Goal: Transaction & Acquisition: Purchase product/service

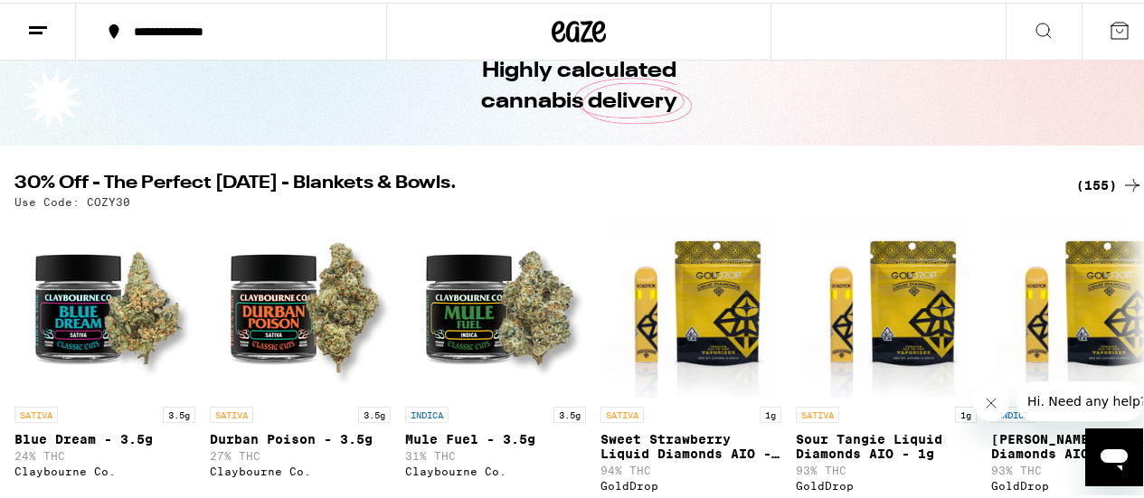
click at [1094, 190] on div "(155)" at bounding box center [1109, 183] width 67 height 22
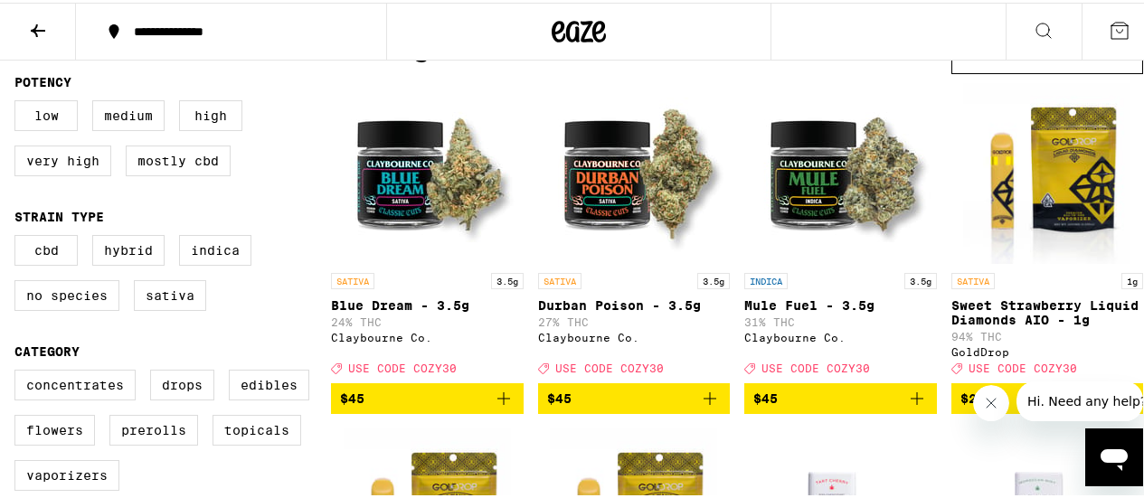
scroll to position [271, 0]
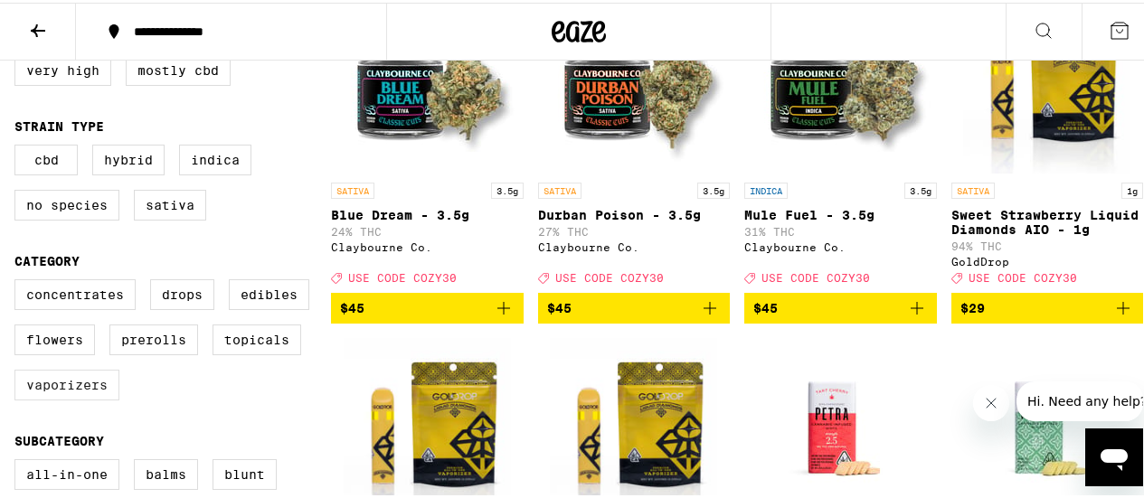
click at [65, 396] on label "Vaporizers" at bounding box center [66, 382] width 105 height 31
click at [19, 280] on input "Vaporizers" at bounding box center [18, 279] width 1 height 1
checkbox input "true"
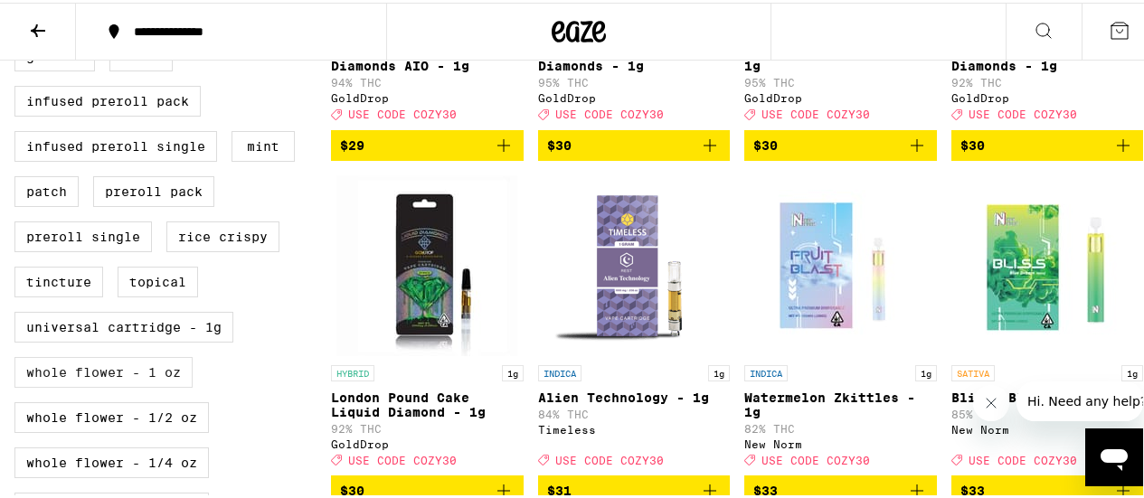
scroll to position [904, 0]
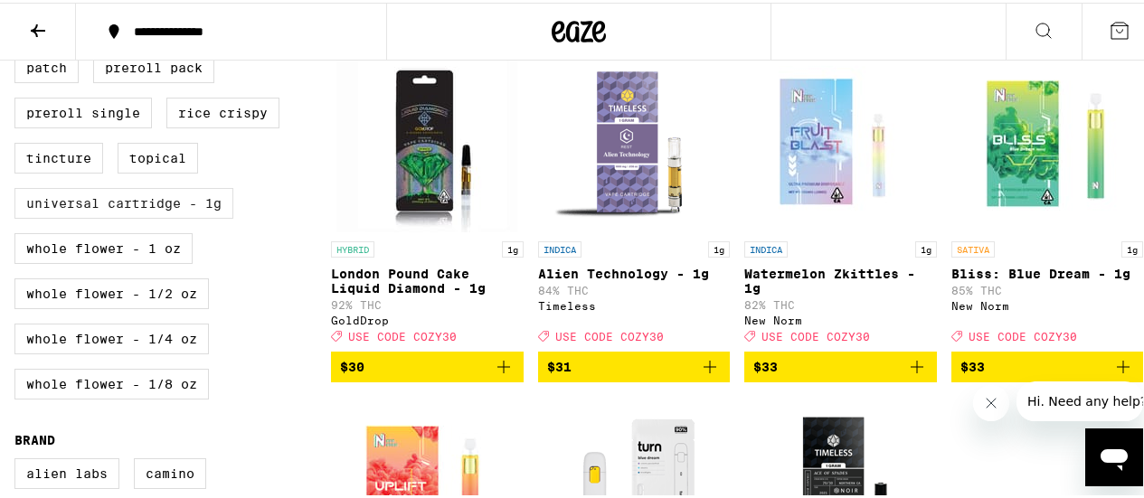
click at [121, 216] on label "Universal Cartridge - 1g" at bounding box center [123, 200] width 219 height 31
checkbox input "true"
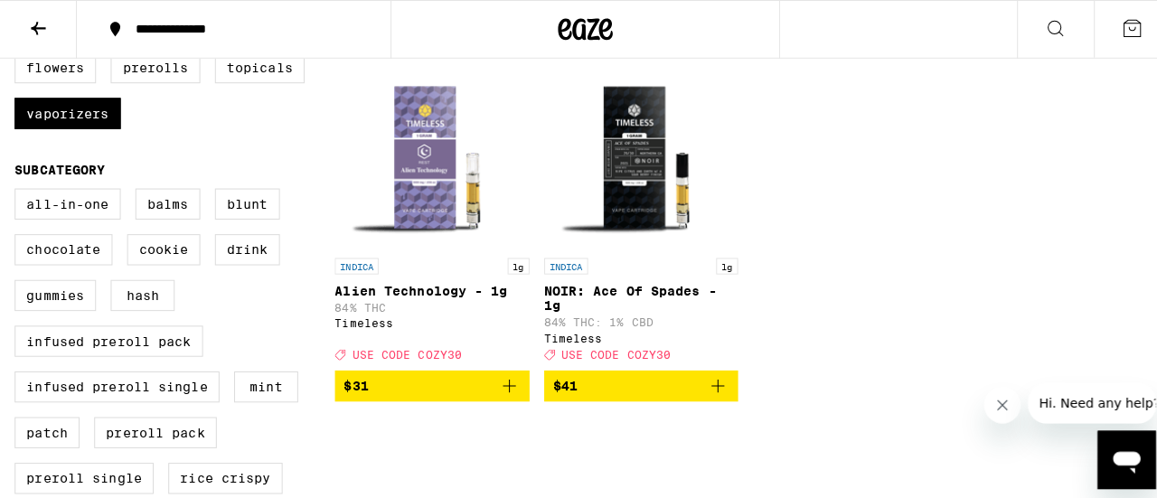
scroll to position [542, 0]
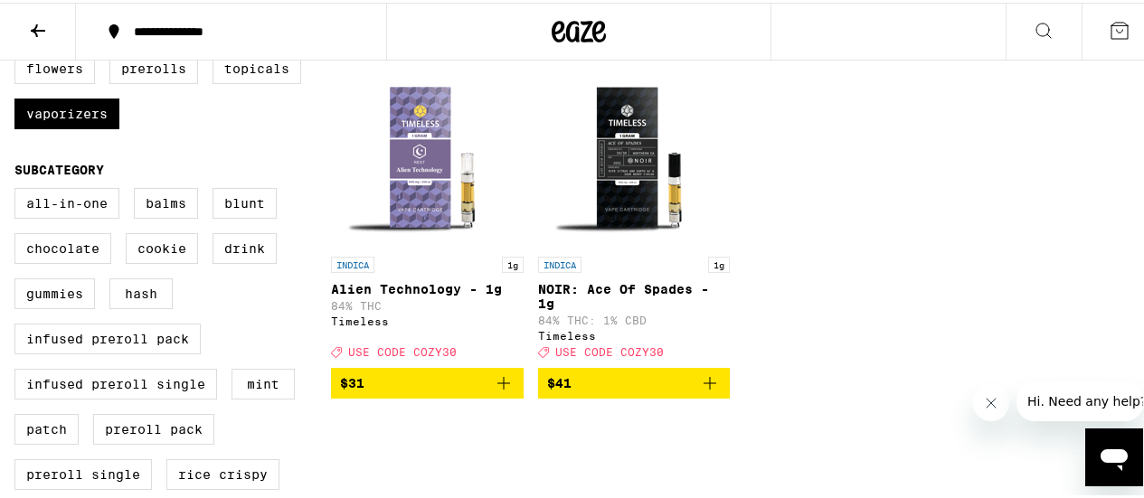
click at [705, 391] on icon "Add to bag" at bounding box center [710, 381] width 22 height 22
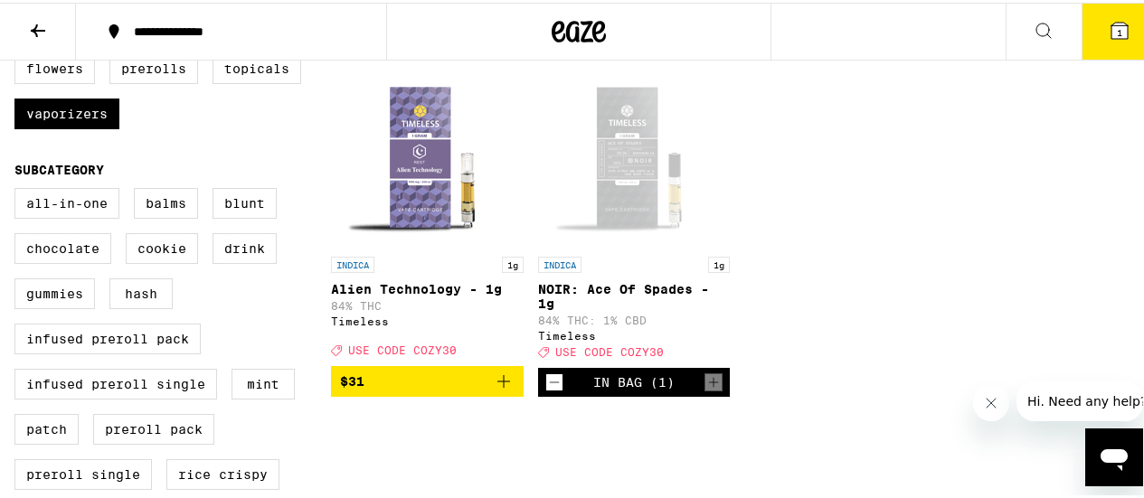
click at [1111, 22] on icon at bounding box center [1119, 28] width 16 height 16
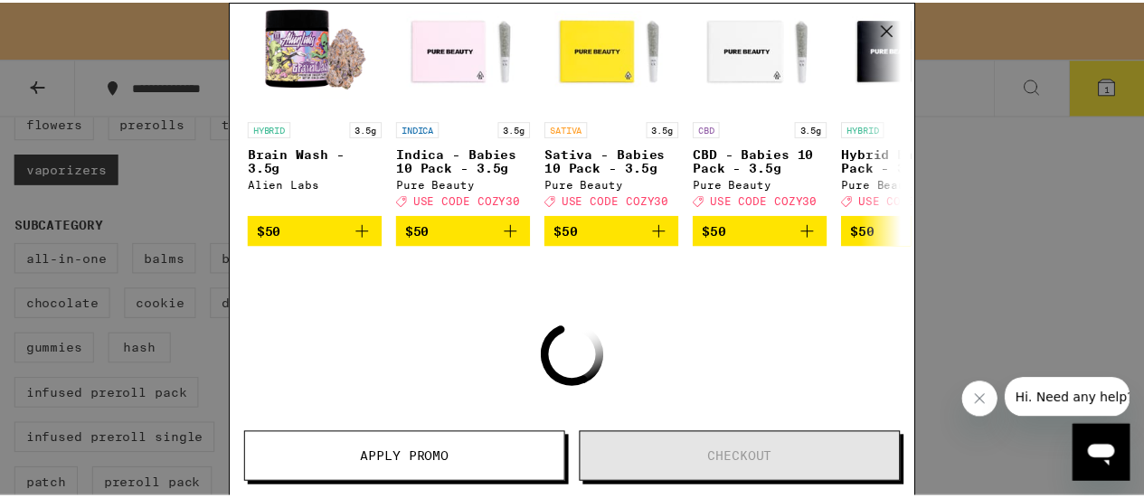
scroll to position [381, 0]
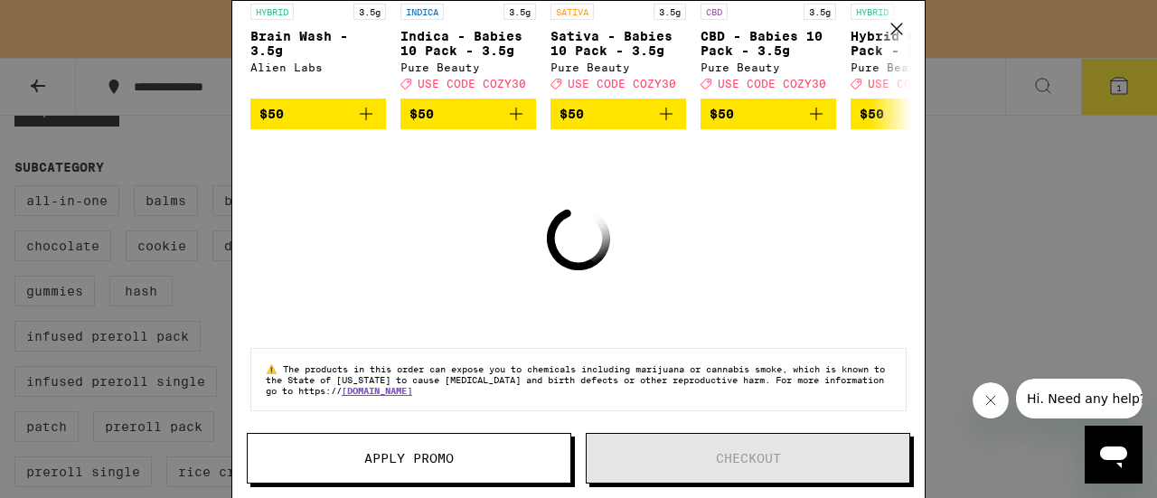
click at [900, 24] on icon at bounding box center [896, 28] width 27 height 27
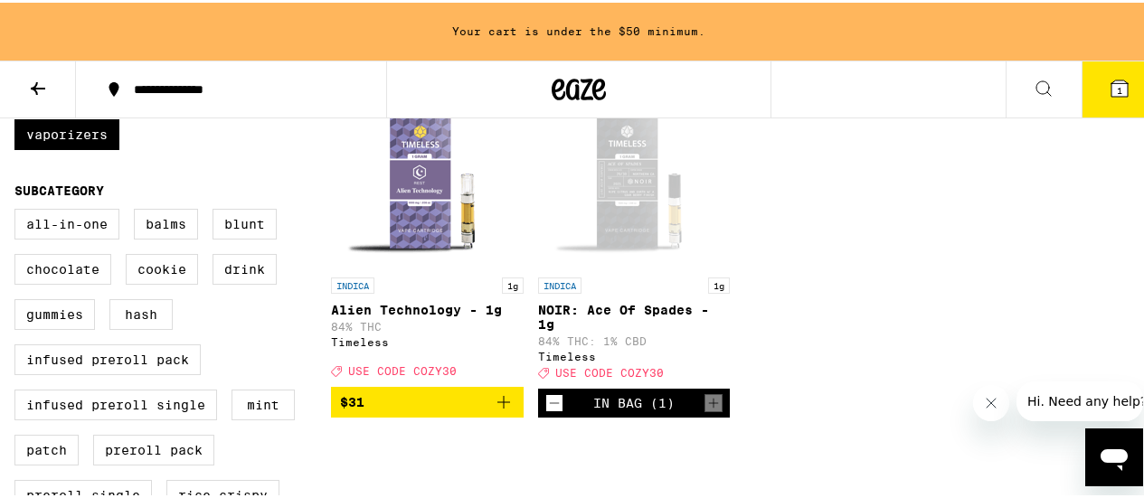
scroll to position [600, 0]
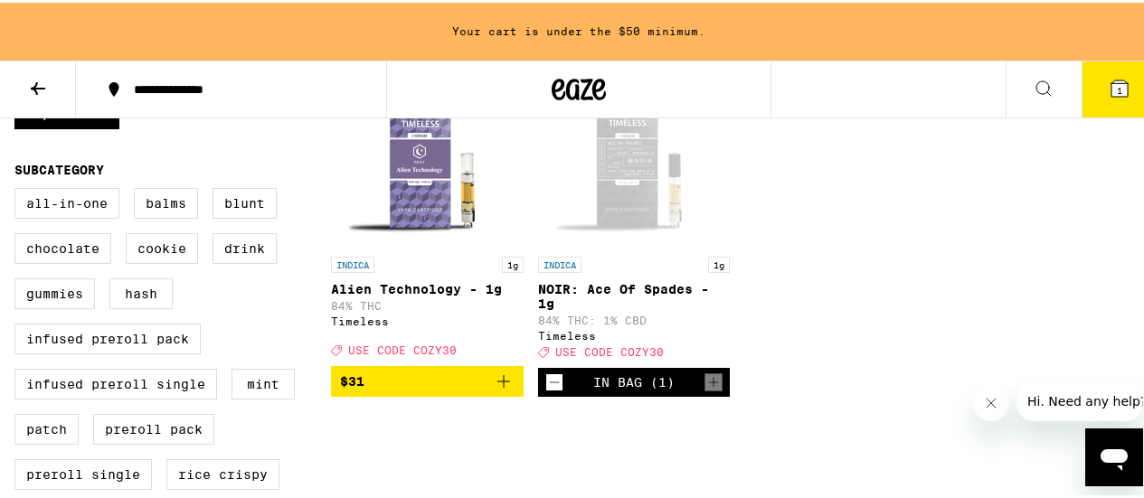
drag, startPoint x: 1101, startPoint y: 89, endPoint x: 960, endPoint y: 35, distance: 150.8
click at [922, 16] on div "Your cart is under the $50 minimum." at bounding box center [578, 29] width 1157 height 58
click at [1111, 80] on icon at bounding box center [1119, 86] width 16 height 16
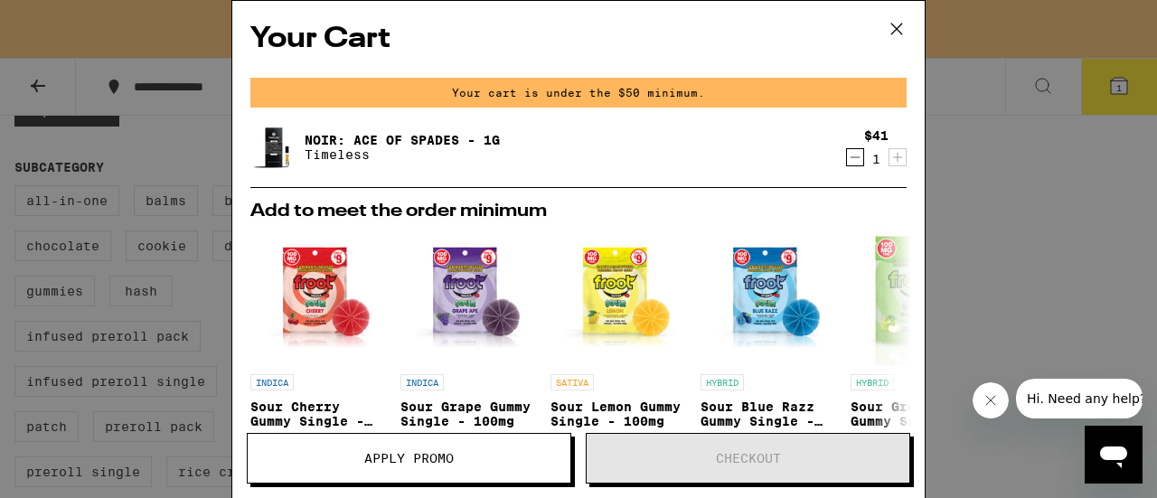
click at [904, 28] on icon at bounding box center [896, 28] width 27 height 27
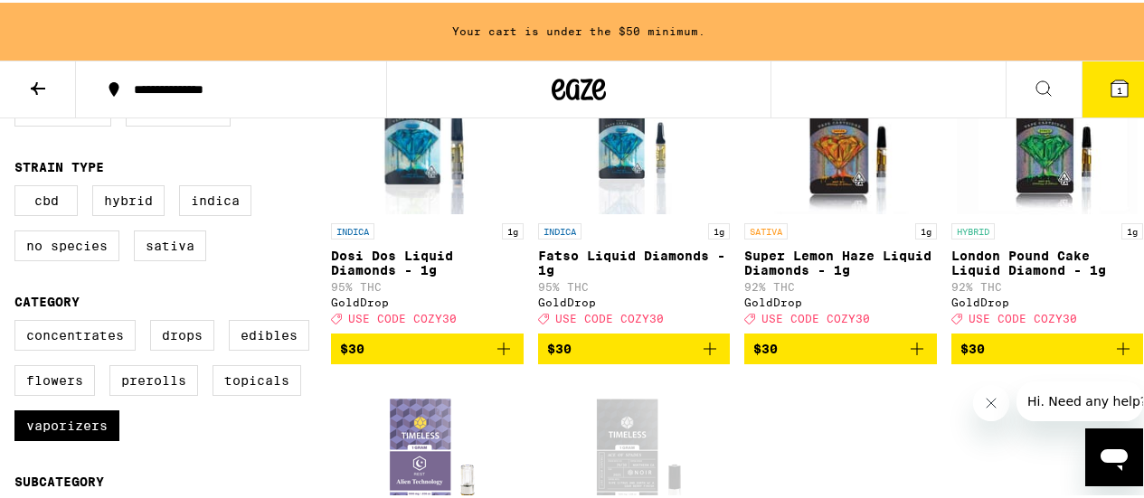
scroll to position [239, 0]
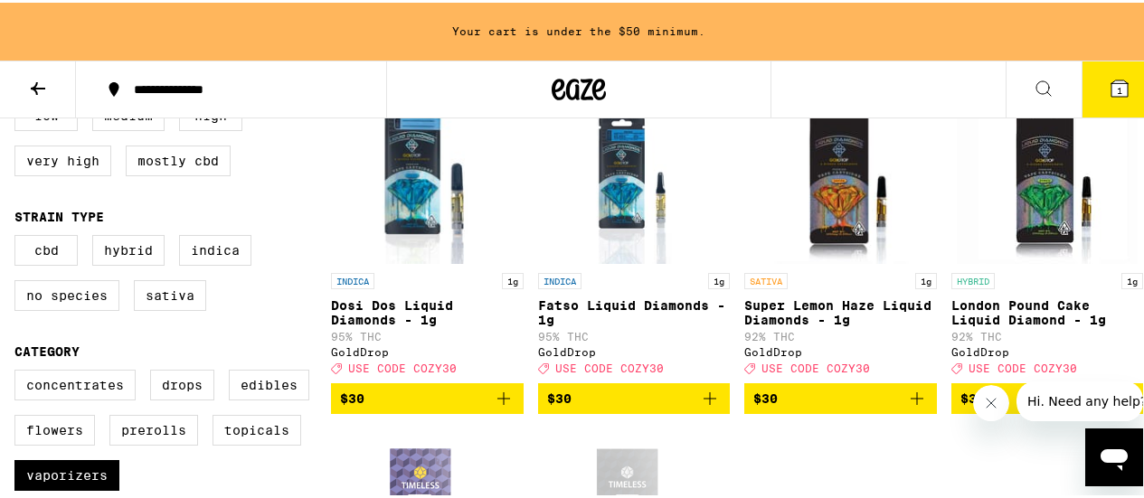
click at [495, 403] on icon "Add to bag" at bounding box center [504, 396] width 22 height 22
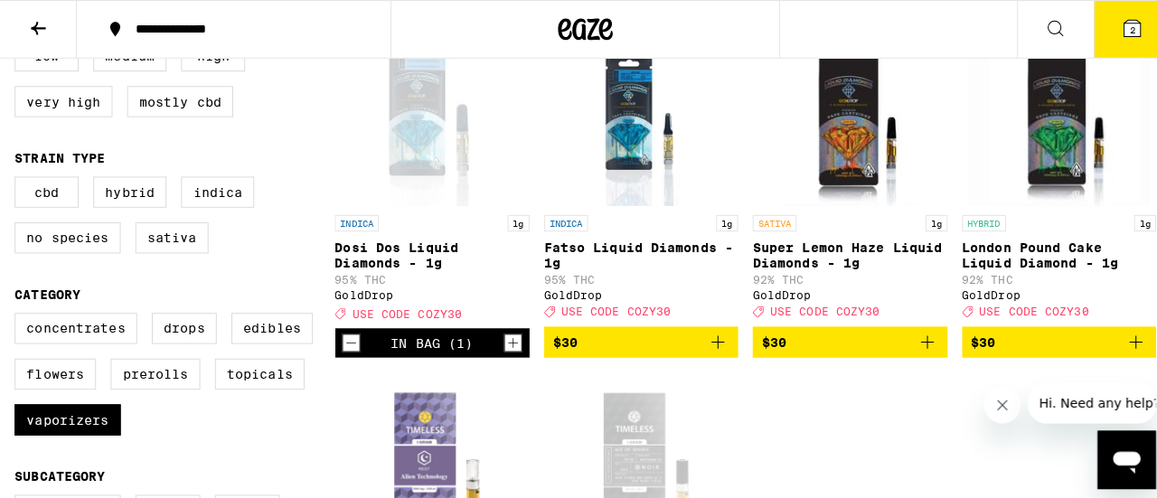
scroll to position [181, 0]
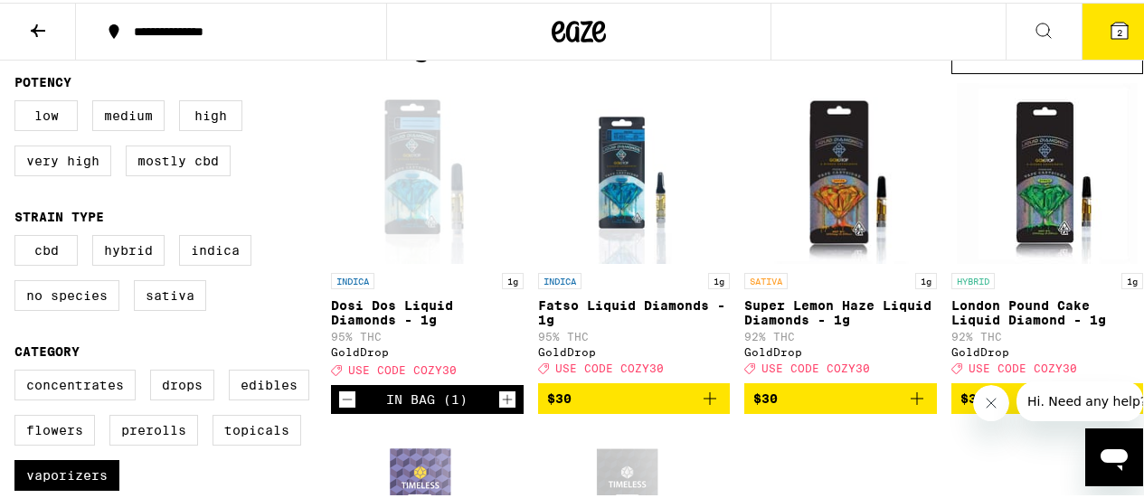
click at [499, 401] on icon "Increment" at bounding box center [507, 397] width 16 height 22
click at [501, 403] on icon "Increment" at bounding box center [507, 397] width 16 height 22
click at [699, 407] on icon "Add to bag" at bounding box center [710, 396] width 22 height 22
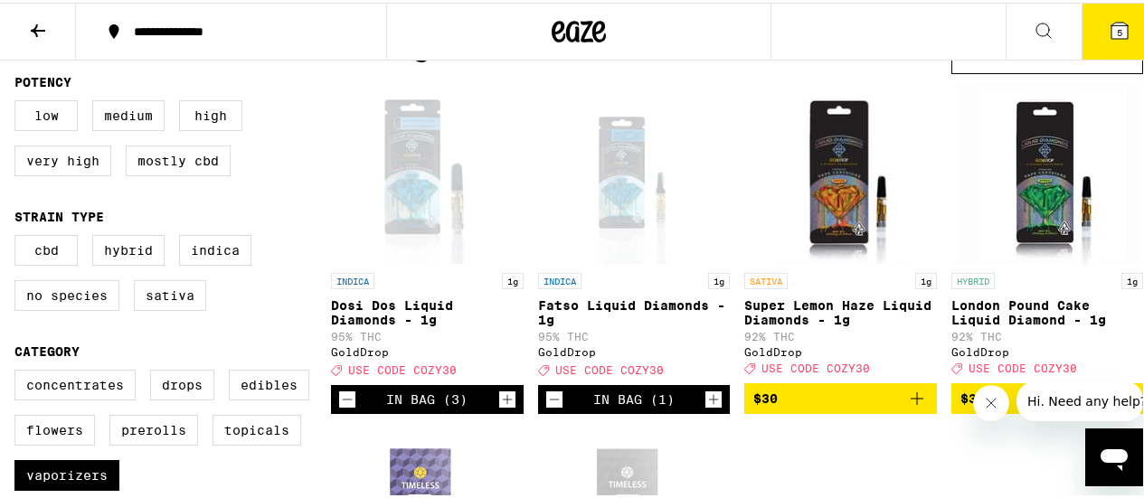
click at [705, 405] on icon "Increment" at bounding box center [713, 397] width 16 height 22
click at [708, 403] on icon "Increment" at bounding box center [713, 397] width 16 height 22
click at [1111, 22] on icon at bounding box center [1119, 28] width 16 height 16
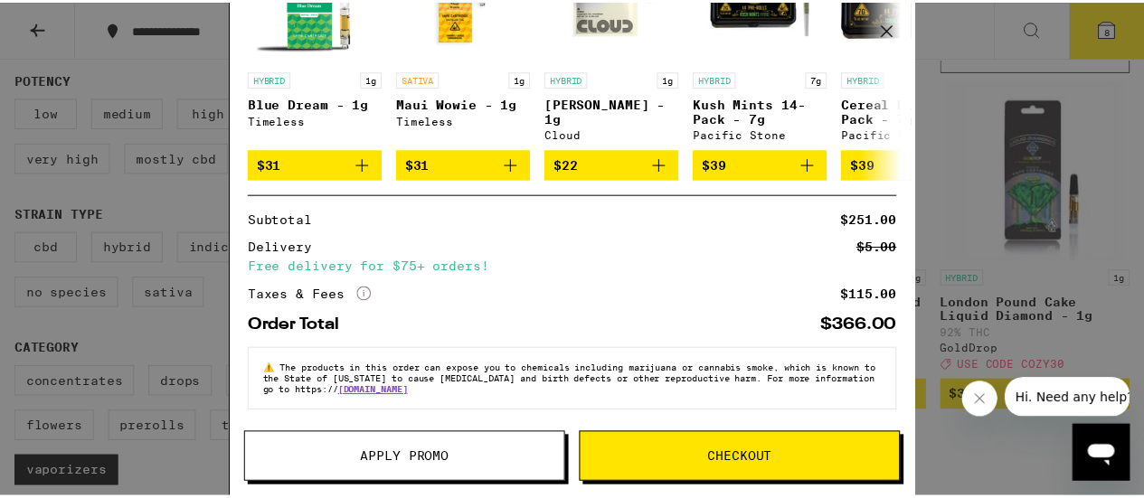
scroll to position [380, 0]
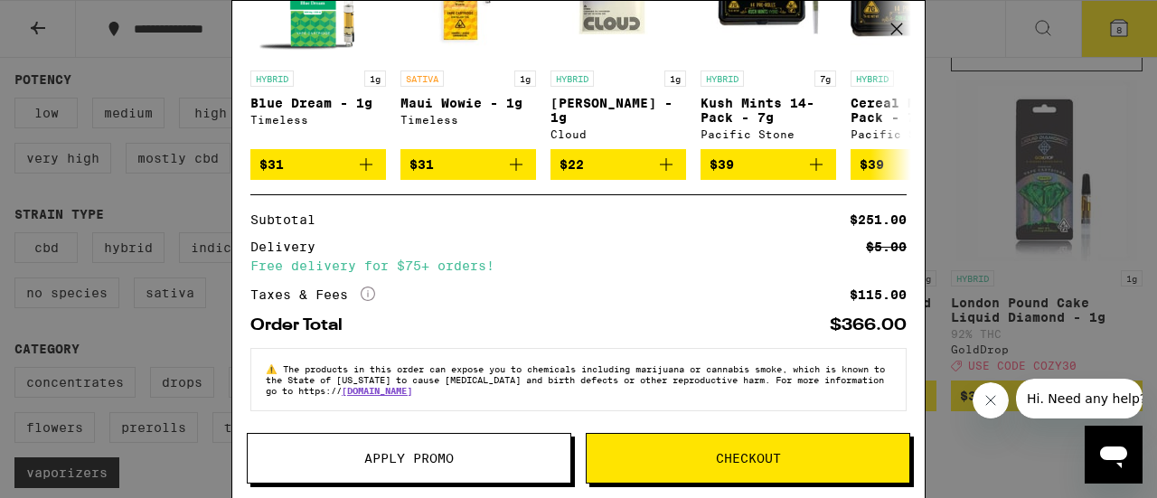
click at [430, 452] on span "Apply Promo" at bounding box center [409, 458] width 90 height 13
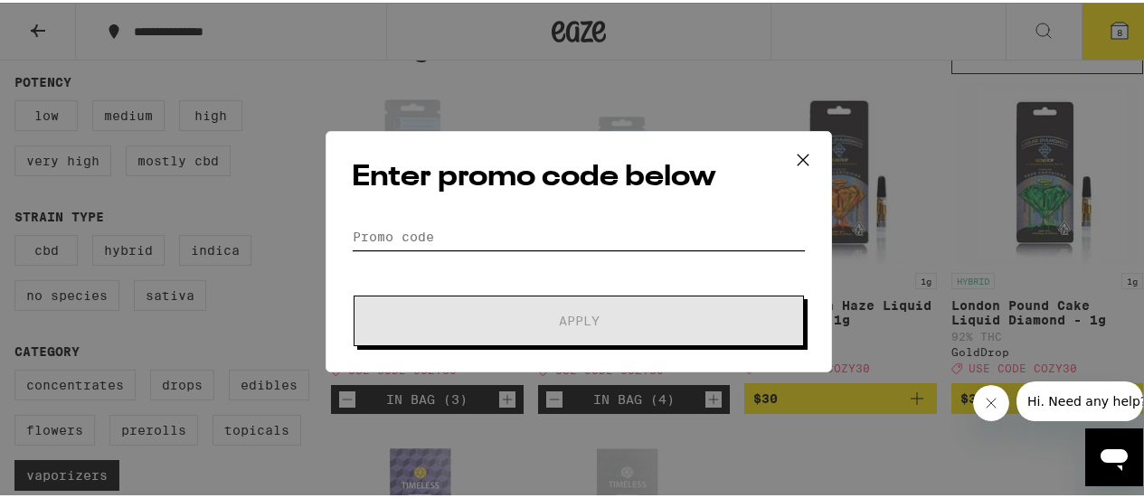
click at [387, 229] on input "Promo Code" at bounding box center [579, 234] width 454 height 27
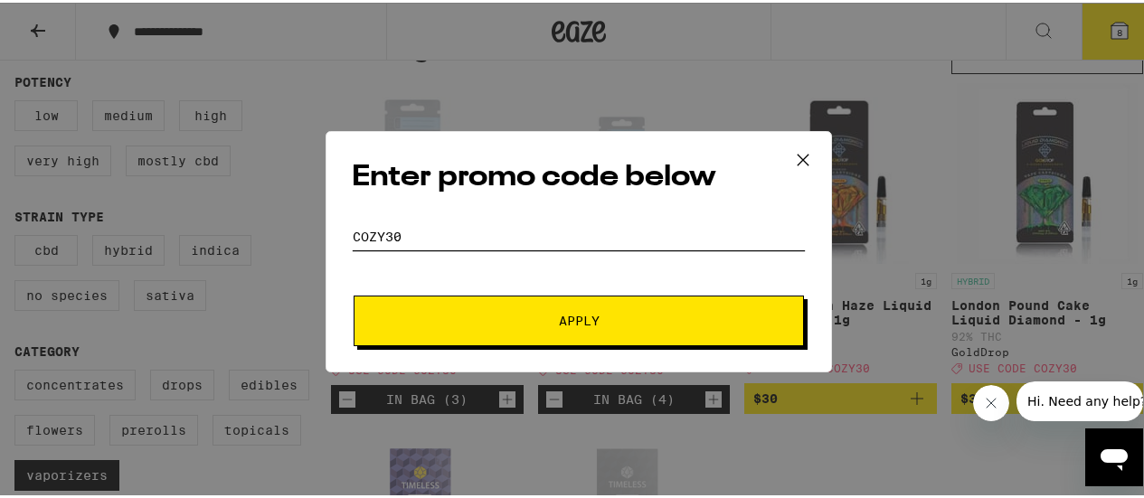
type input "cozy30"
click at [451, 312] on span "Apply" at bounding box center [578, 318] width 325 height 13
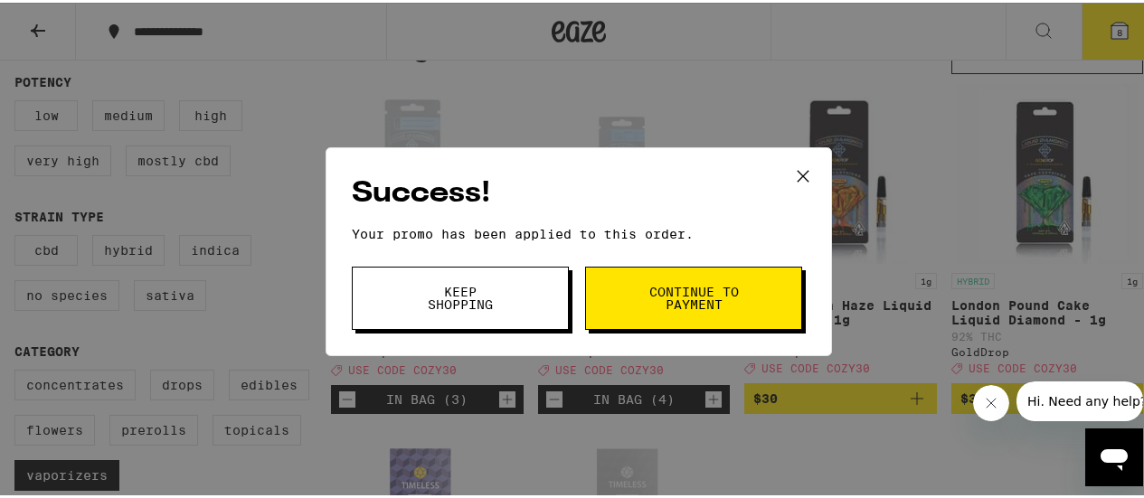
click at [686, 286] on span "Continue to payment" at bounding box center [693, 295] width 92 height 25
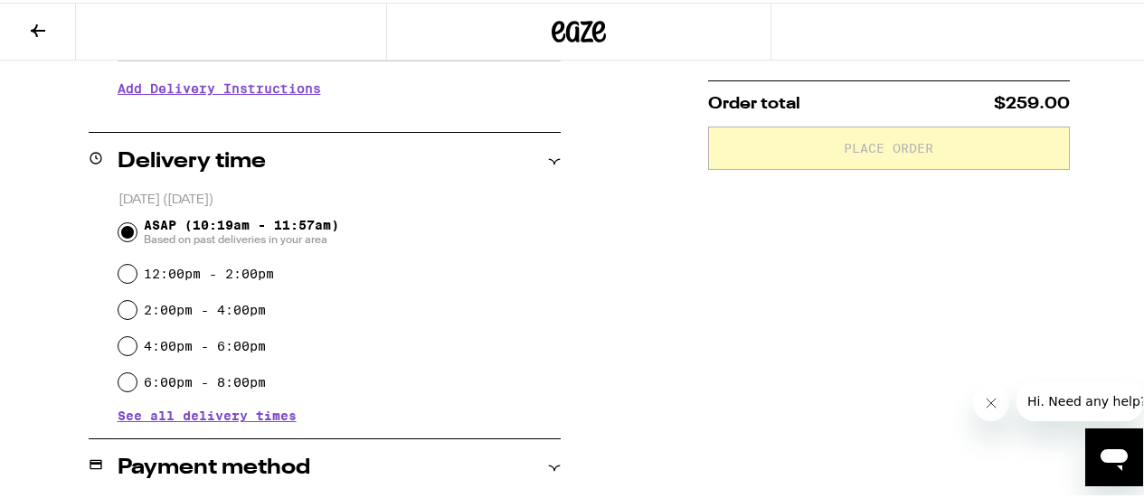
scroll to position [452, 0]
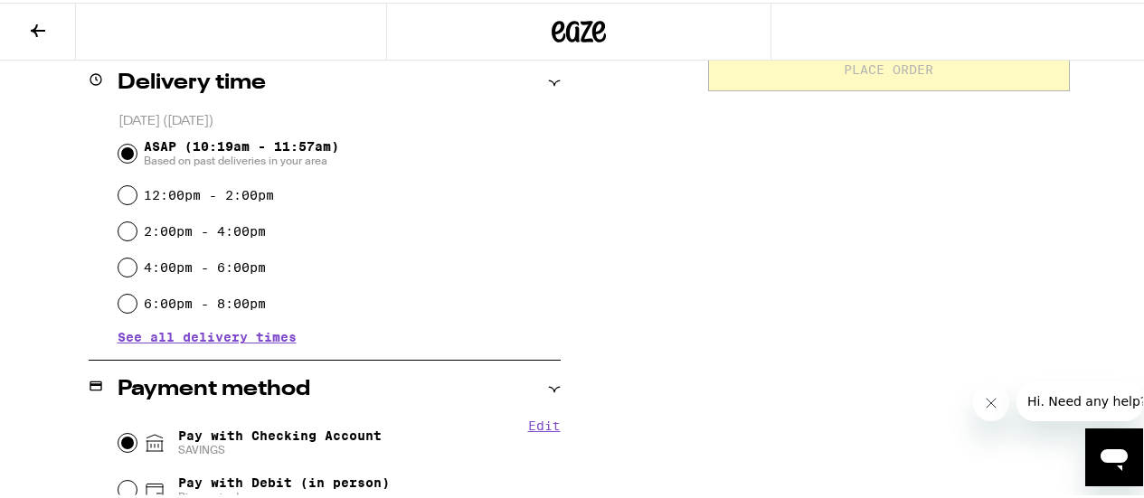
click at [122, 438] on input "Pay with Checking Account SAVINGS" at bounding box center [127, 440] width 18 height 18
radio input "true"
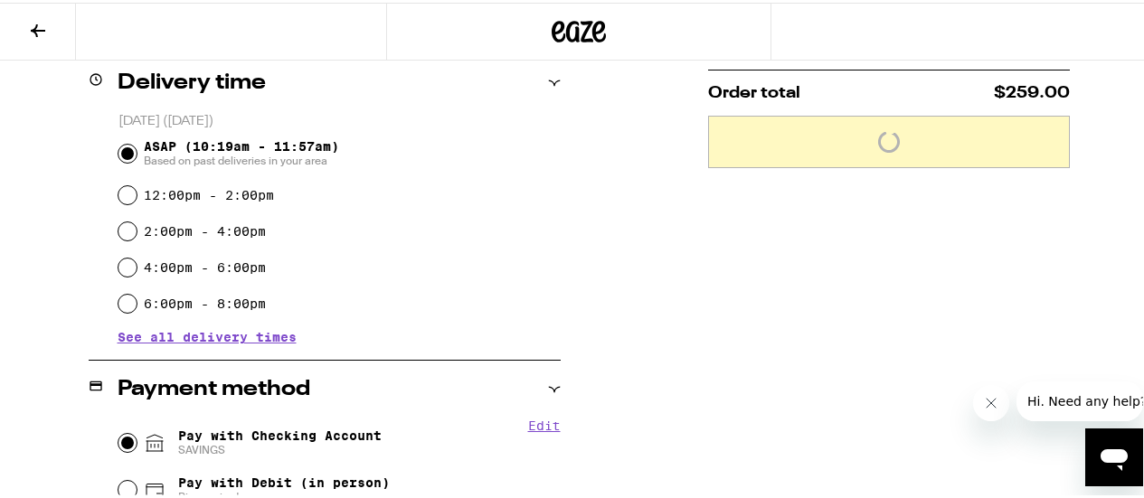
scroll to position [362, 0]
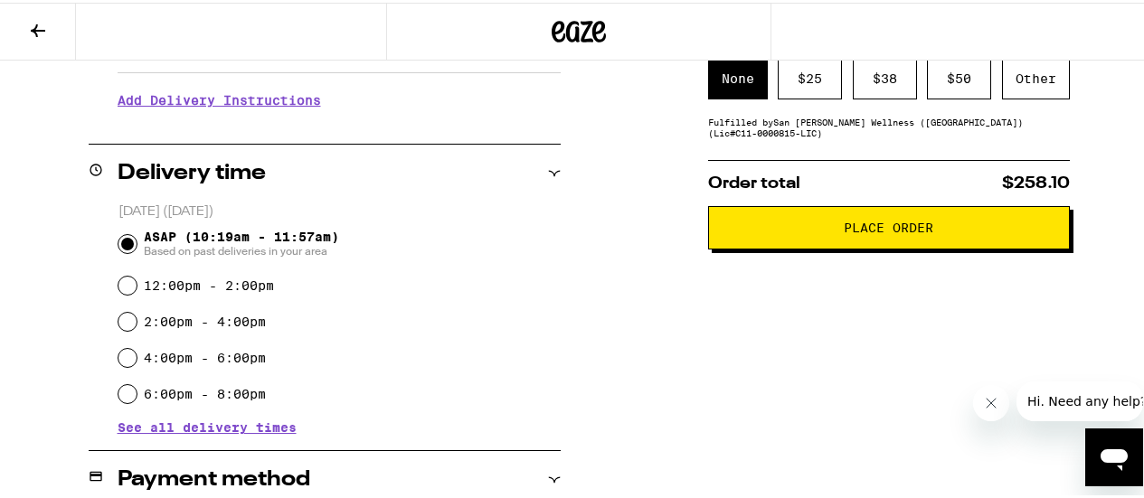
click at [728, 153] on div "Subtotal $251.00 Delivery $5.00 Free delivery for $75+ orders! Taxes & Fees Mor…" at bounding box center [889, 414] width 362 height 1114
click at [728, 180] on span "Order total" at bounding box center [754, 181] width 92 height 16
click at [736, 159] on div "Subtotal $251.00 Delivery $5.00 Free delivery for $75+ orders! Taxes & Fees Mor…" at bounding box center [889, 414] width 362 height 1114
click at [759, 178] on span "Order total" at bounding box center [754, 181] width 92 height 16
click at [755, 155] on div "Subtotal $251.00 Delivery $5.00 Free delivery for $75+ orders! Taxes & Fees Mor…" at bounding box center [889, 414] width 362 height 1114
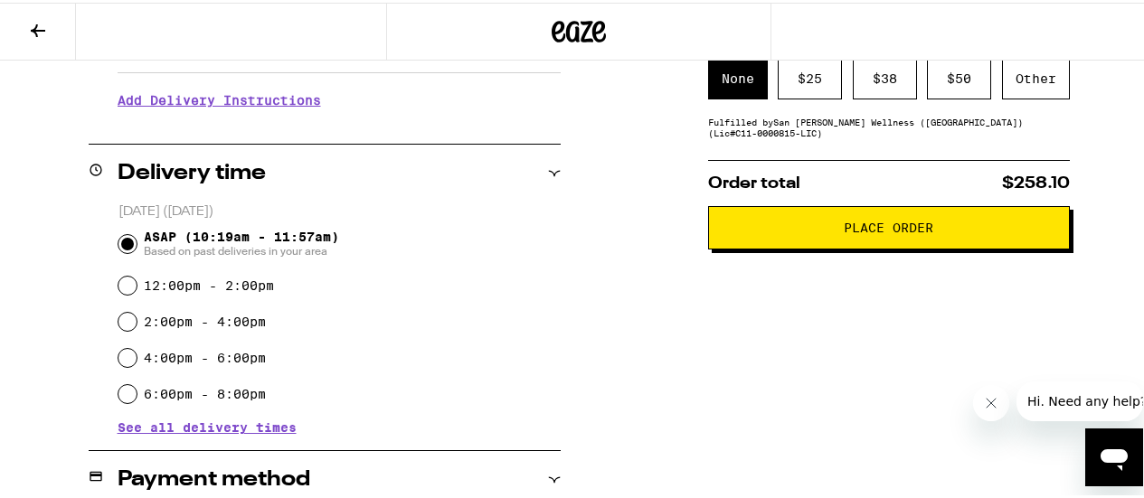
scroll to position [271, 0]
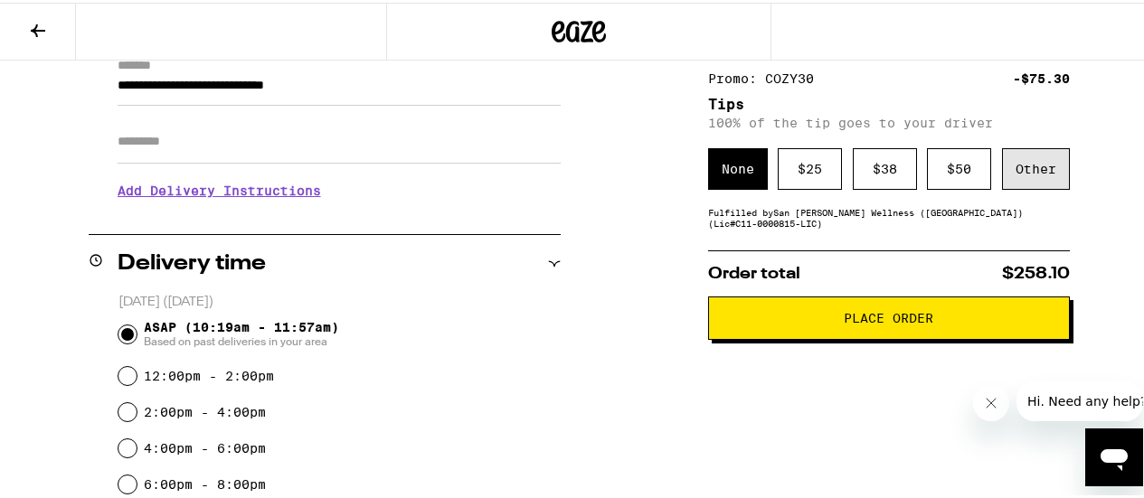
click at [1032, 169] on div "Other" at bounding box center [1036, 167] width 68 height 42
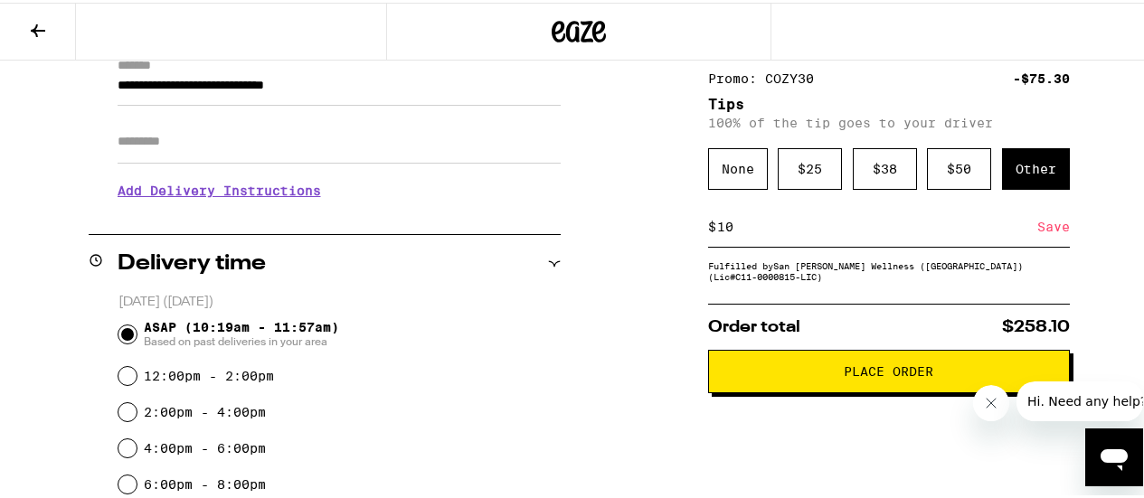
type input "10"
click at [1052, 239] on div "Save" at bounding box center [1053, 224] width 33 height 40
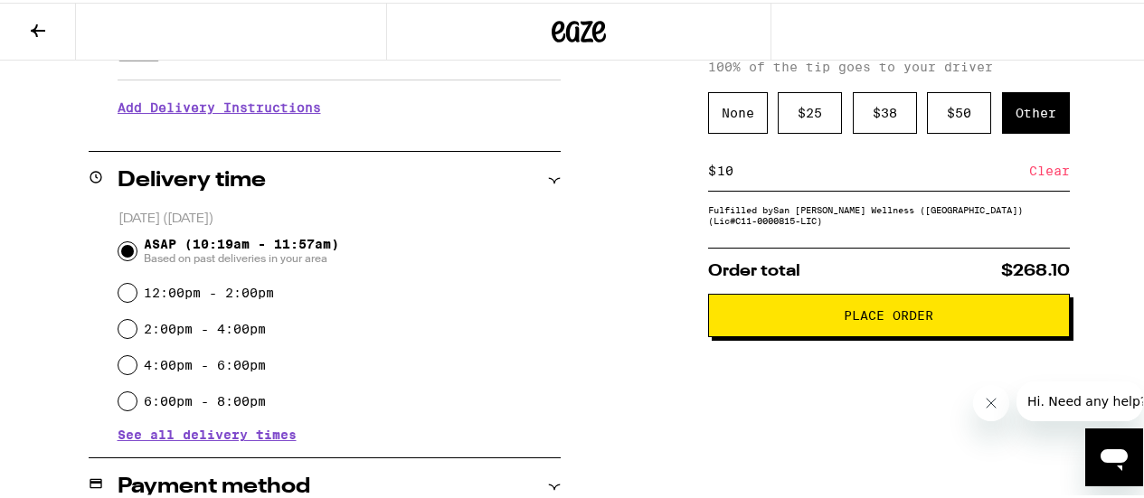
scroll to position [362, 0]
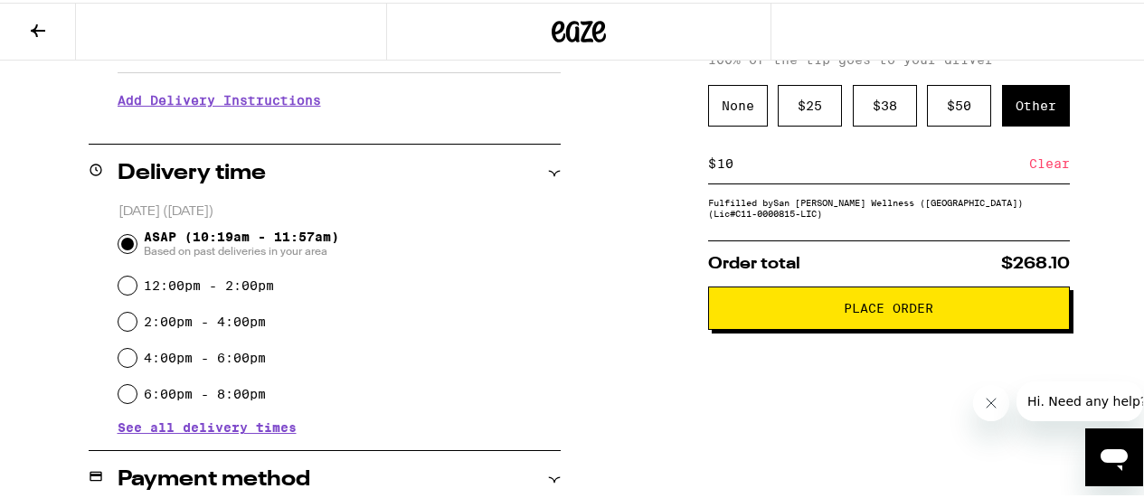
click at [826, 336] on div "Subtotal $251.00 Delivery $5.00 Free delivery for $75+ orders! Taxes & Fees Mor…" at bounding box center [889, 414] width 362 height 1114
click at [843, 309] on span "Place Order" at bounding box center [888, 305] width 90 height 13
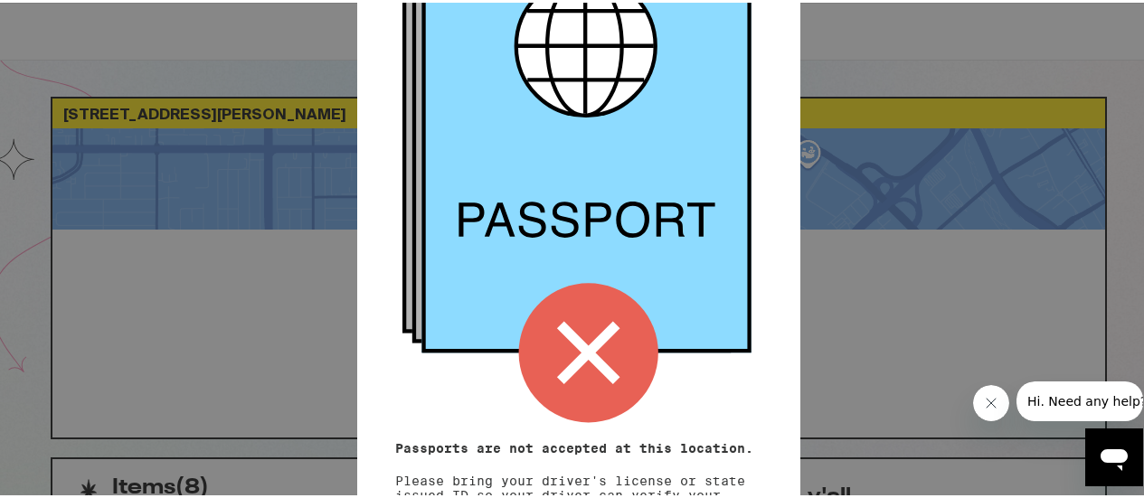
scroll to position [251, 0]
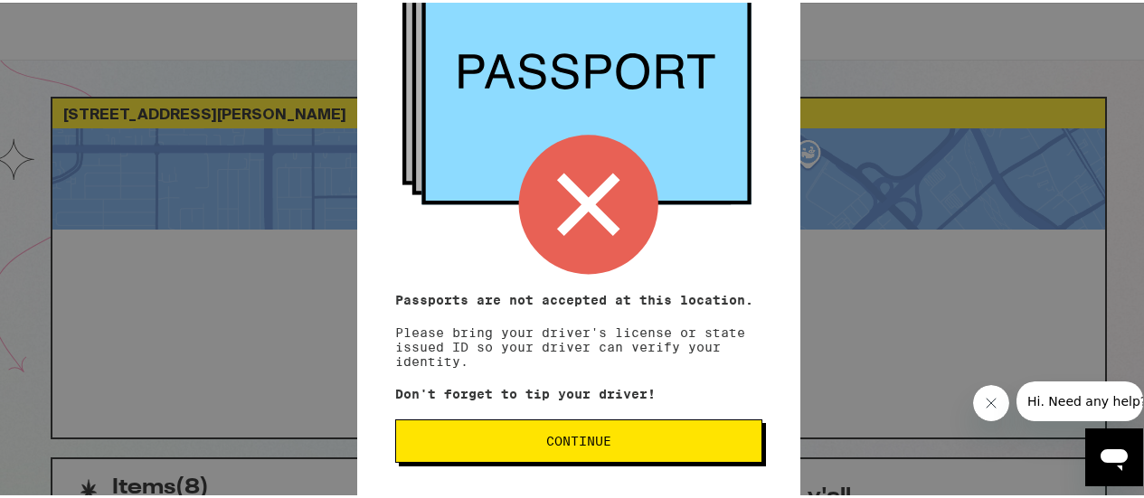
click at [567, 432] on span "Continue" at bounding box center [578, 438] width 65 height 13
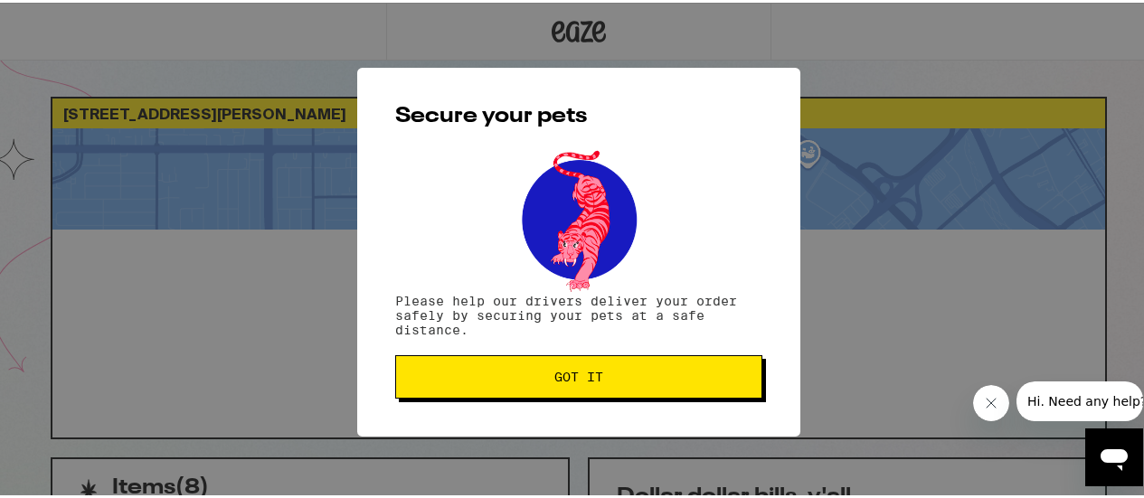
scroll to position [0, 0]
click at [570, 375] on span "Got it" at bounding box center [578, 374] width 49 height 13
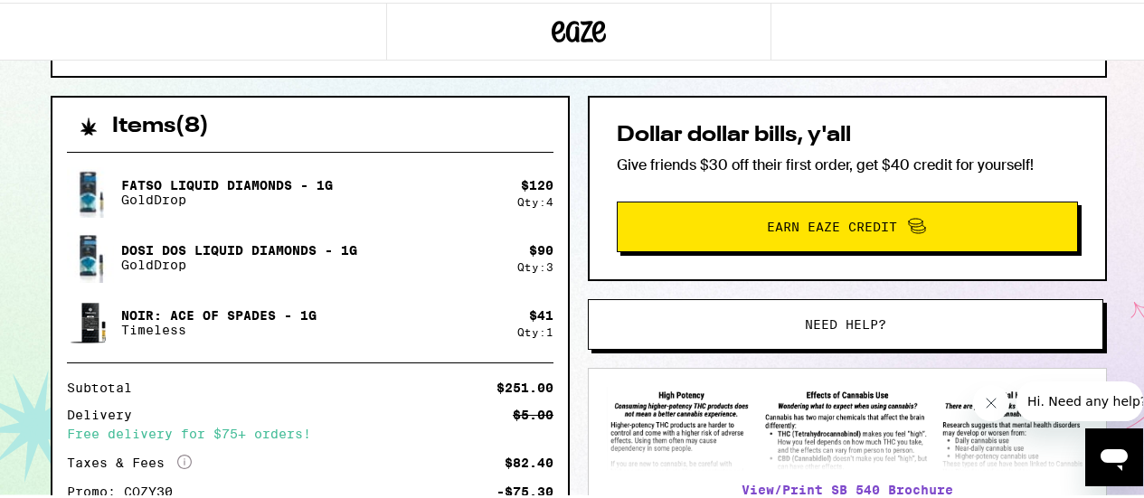
scroll to position [271, 0]
